Goal: Task Accomplishment & Management: Complete application form

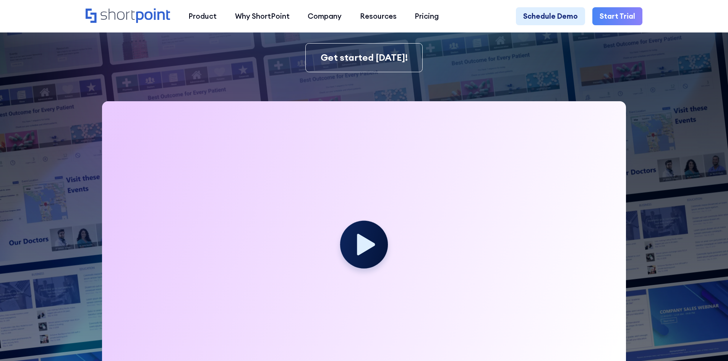
scroll to position [153, 0]
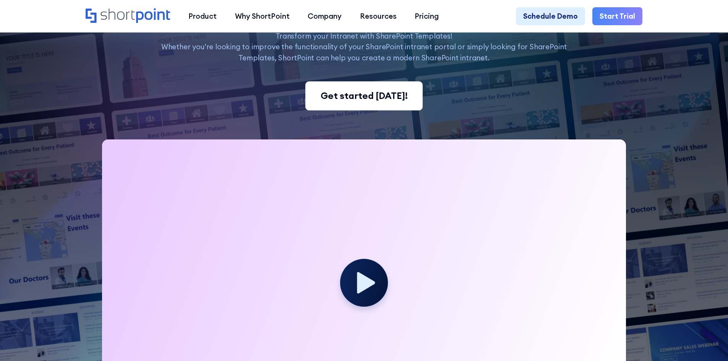
click at [354, 107] on link "Get started [DATE]!" at bounding box center [364, 95] width 117 height 29
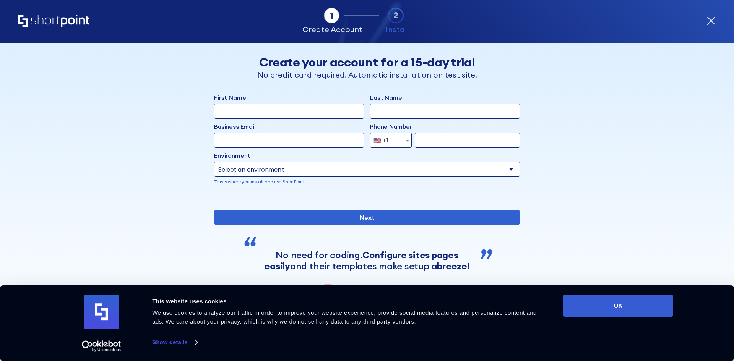
click at [395, 25] on p "Install" at bounding box center [397, 29] width 23 height 11
click at [373, 19] on div "form" at bounding box center [354, 16] width 60 height 16
click at [392, 15] on icon "form" at bounding box center [396, 16] width 16 height 16
